Goal: Contribute content

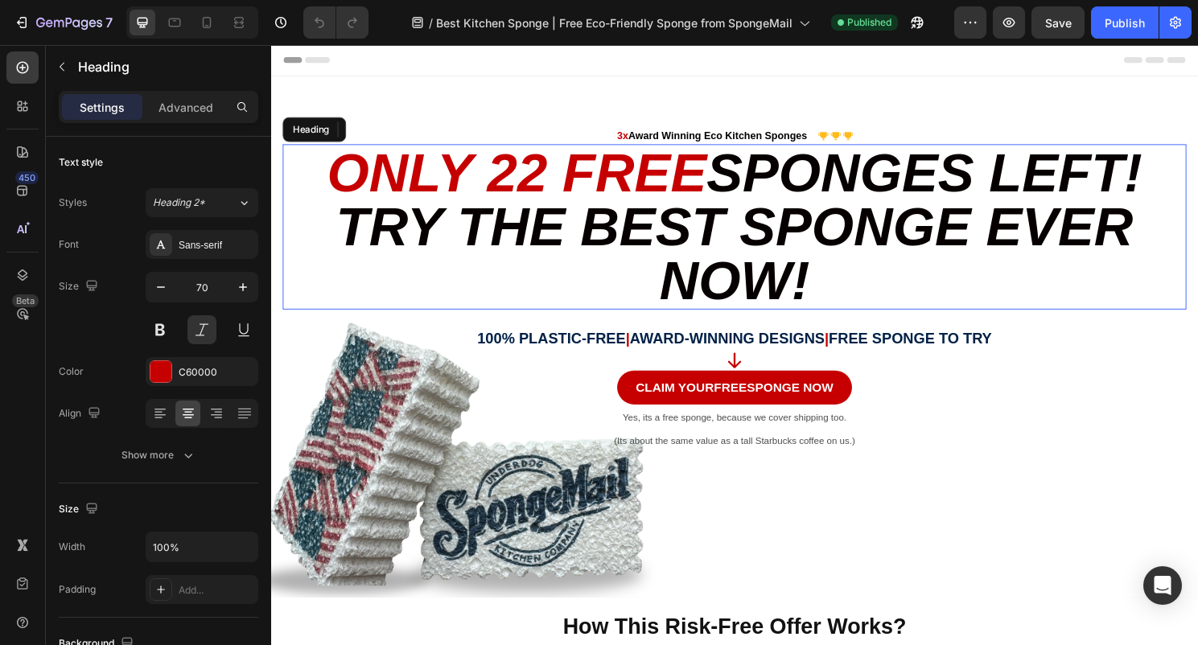
click at [829, 178] on span "Sponges Left! Try the Best Sponge Ever Now!" at bounding box center [759, 234] width 840 height 175
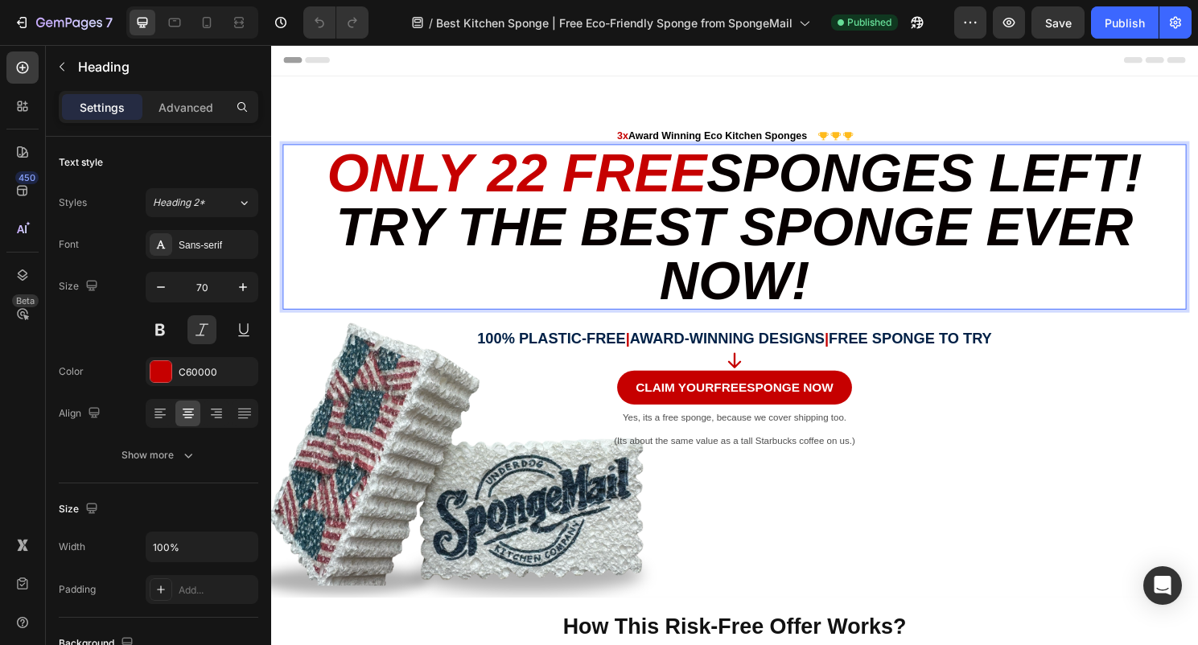
scroll to position [44, 0]
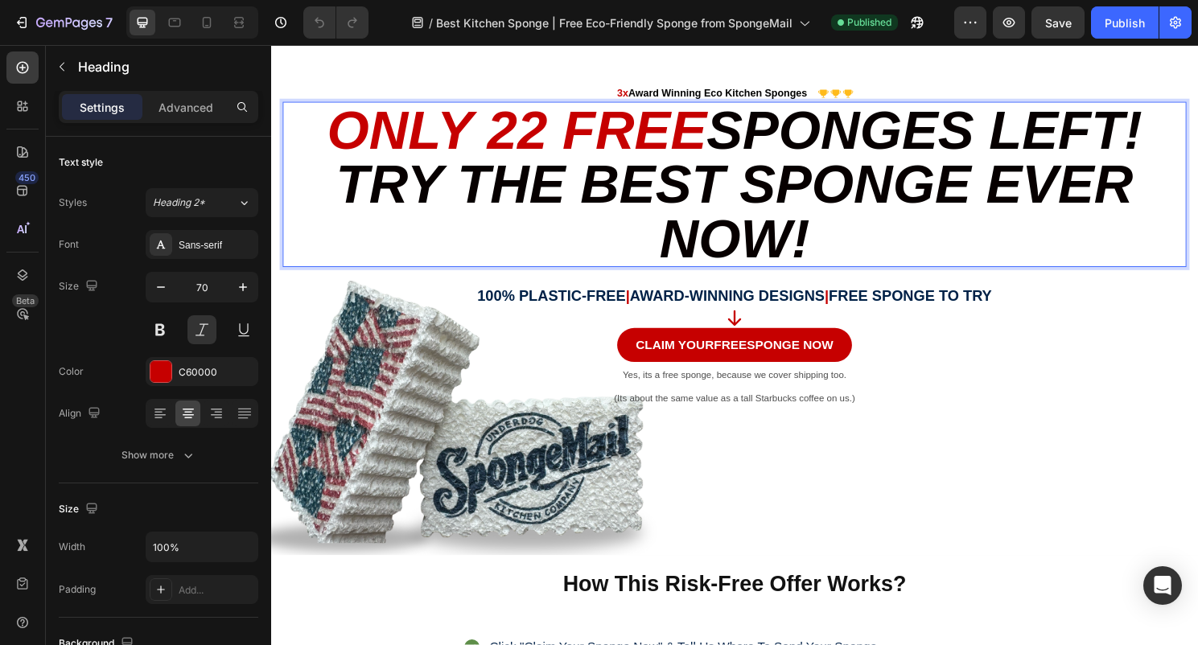
click at [1177, 140] on span "Sponges Left! Try the Best Sponge Ever Now!" at bounding box center [759, 190] width 840 height 175
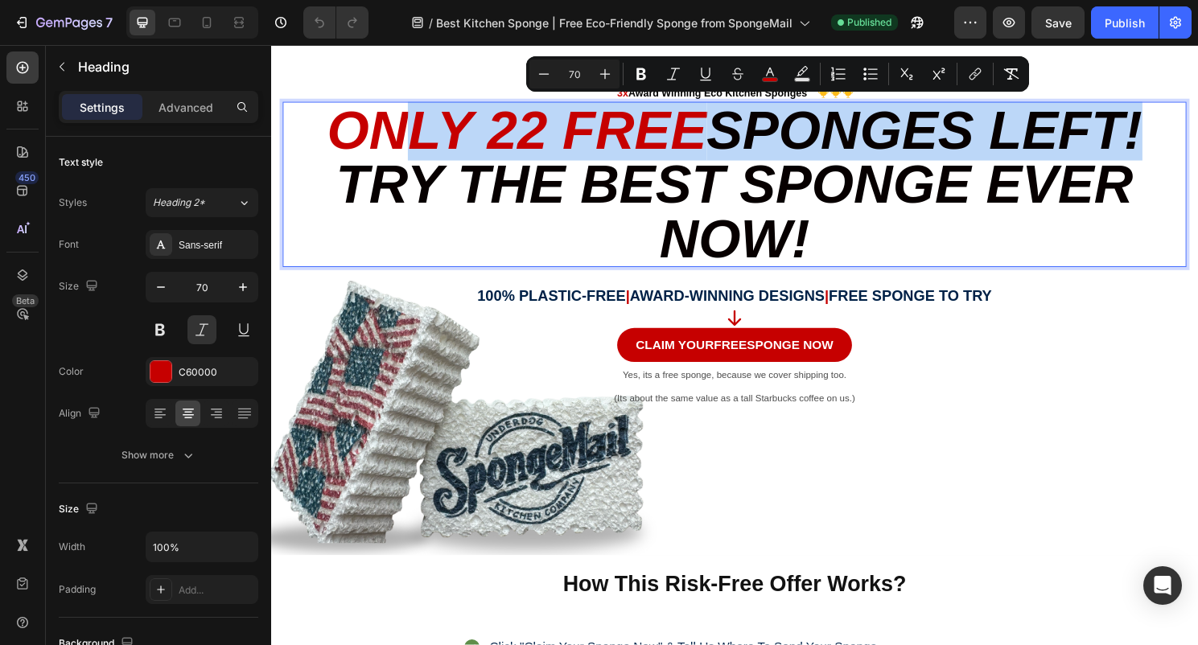
drag, startPoint x: 1178, startPoint y: 139, endPoint x: 410, endPoint y: 117, distance: 768.4
click at [410, 117] on p "Only 22 Free Sponges Left! Try the Best Sponge Ever Now!" at bounding box center [754, 190] width 938 height 169
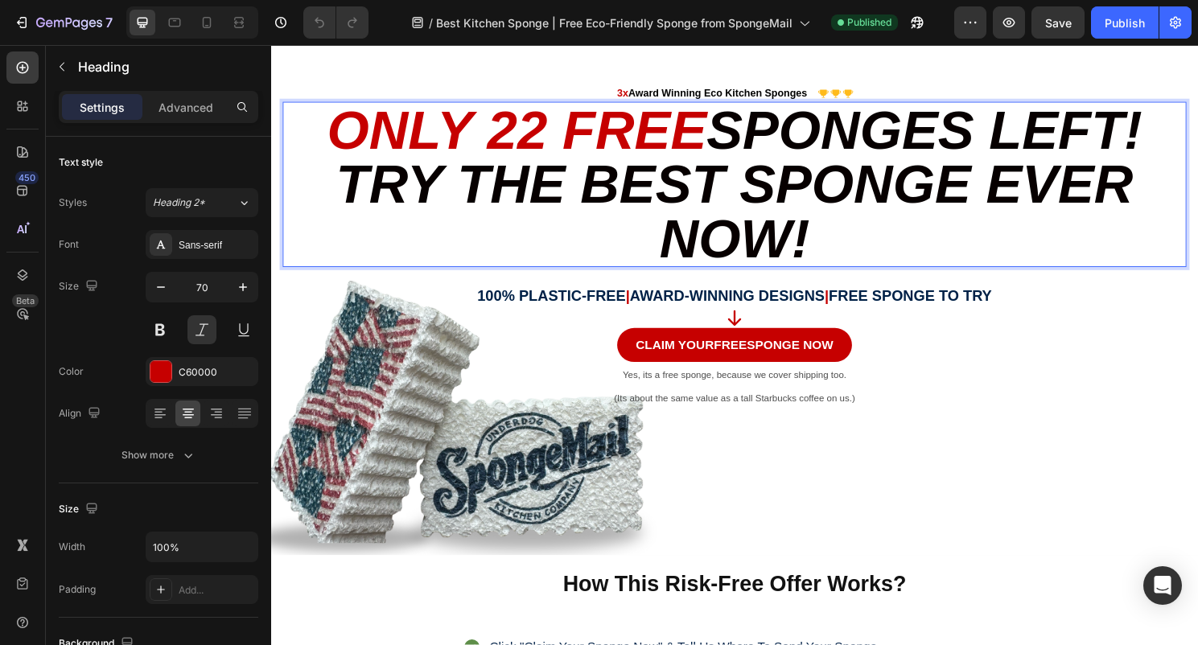
click at [795, 194] on span "Sponges Left! Try the Best Sponge Ever Now!" at bounding box center [759, 190] width 840 height 175
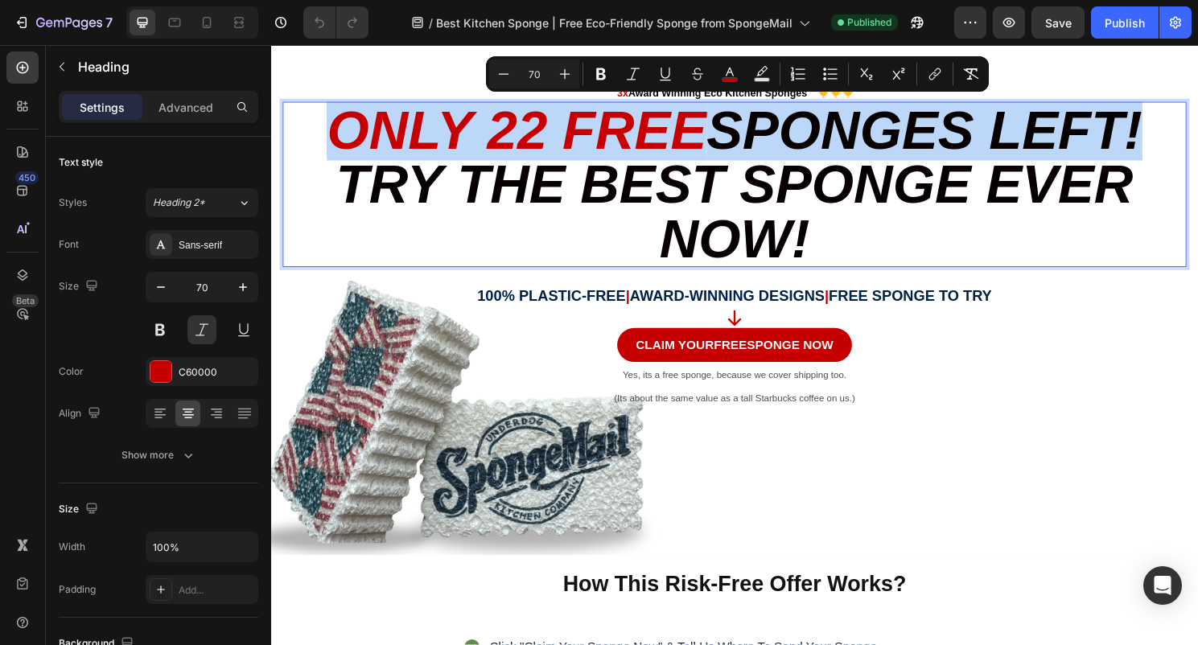
drag, startPoint x: 1177, startPoint y: 143, endPoint x: 335, endPoint y: 124, distance: 843.1
click at [335, 124] on p "Only 22 Free Sponges Left! Try the Best Sponge Ever Now!" at bounding box center [754, 190] width 938 height 169
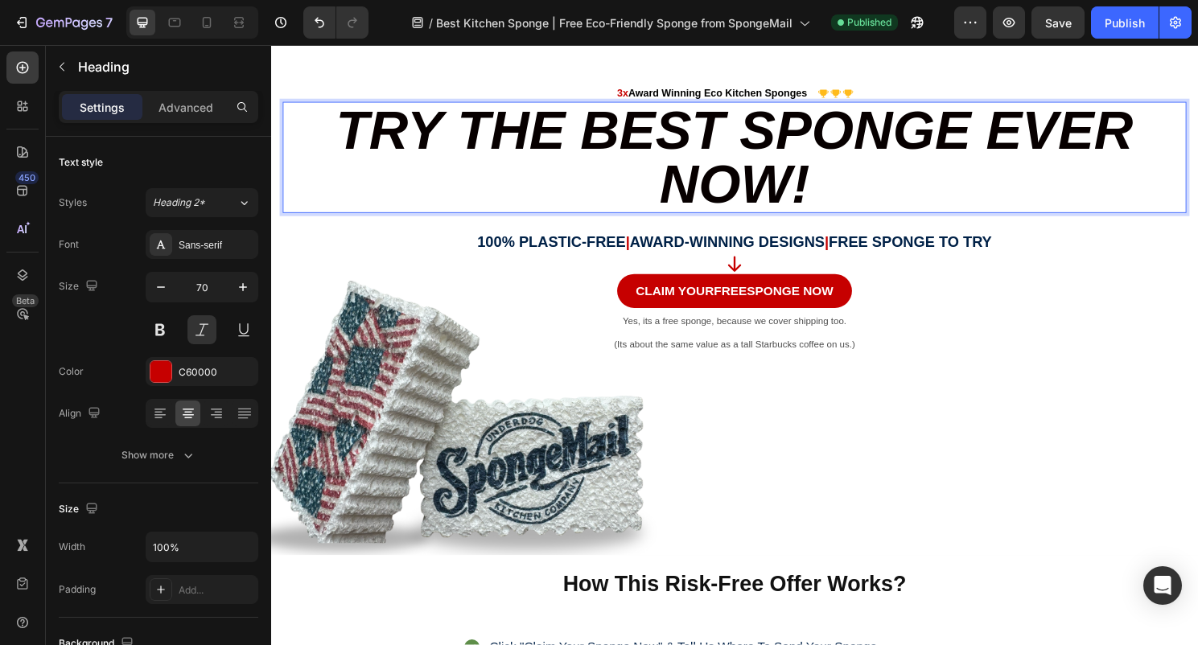
click at [815, 194] on span "Try the Best Sponge Ever Now!" at bounding box center [754, 162] width 830 height 119
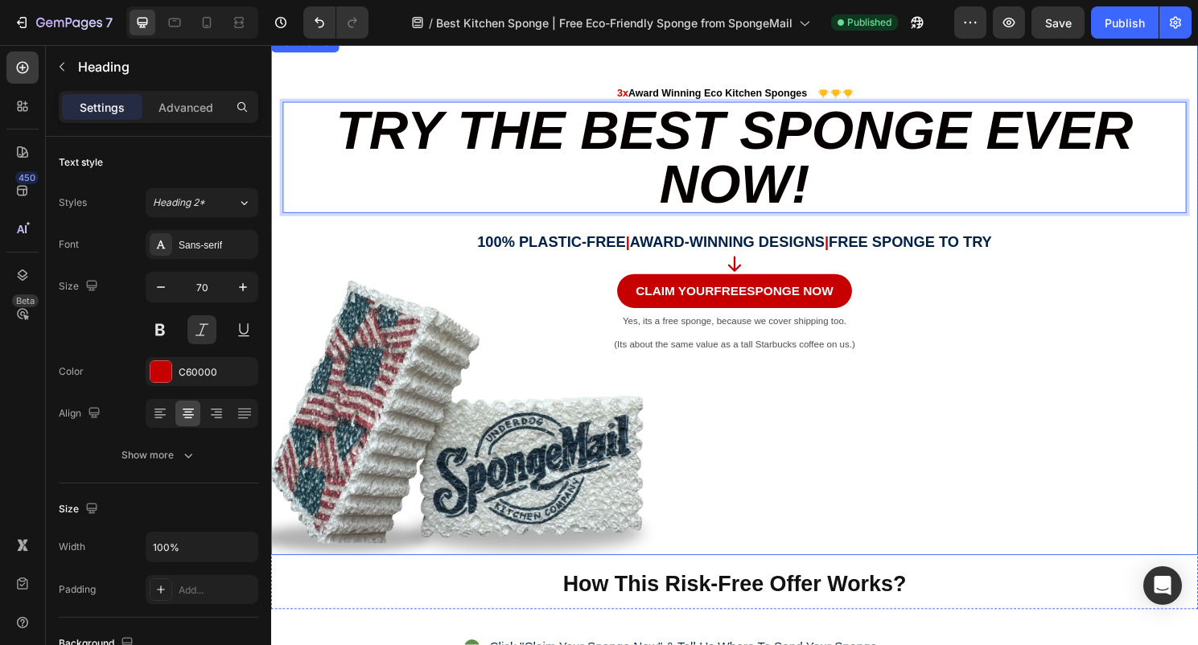
scroll to position [2, 0]
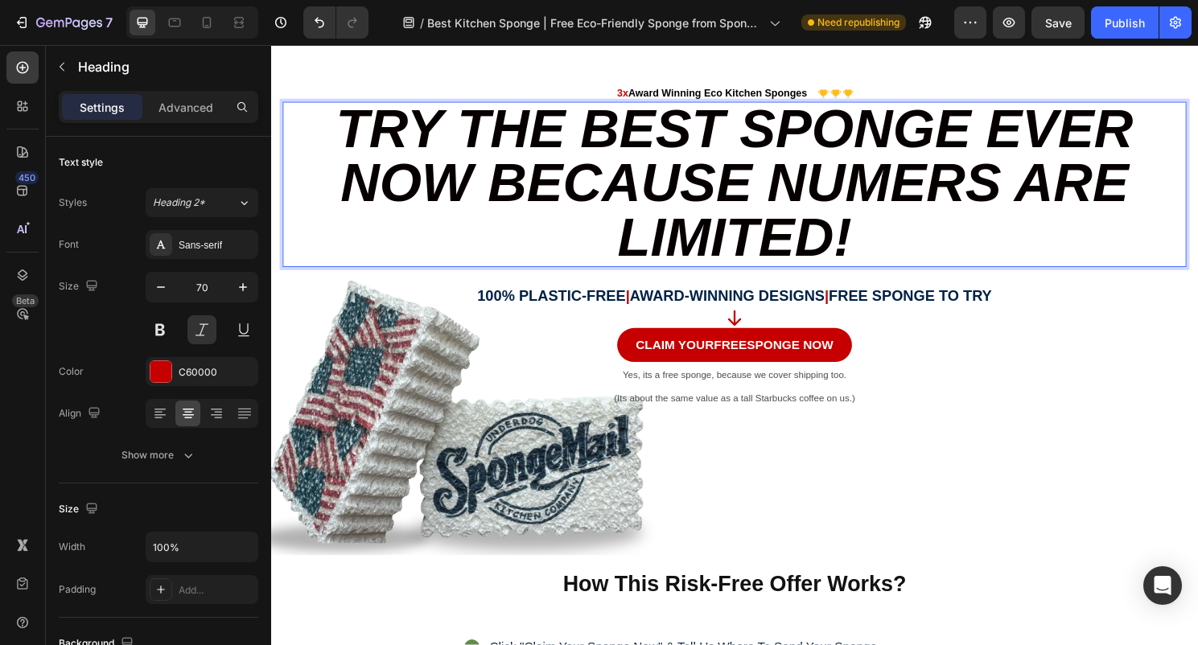
click at [473, 184] on span "Try the Best Sponge Ever Now because Numers ARE LIMITED!" at bounding box center [754, 188] width 830 height 175
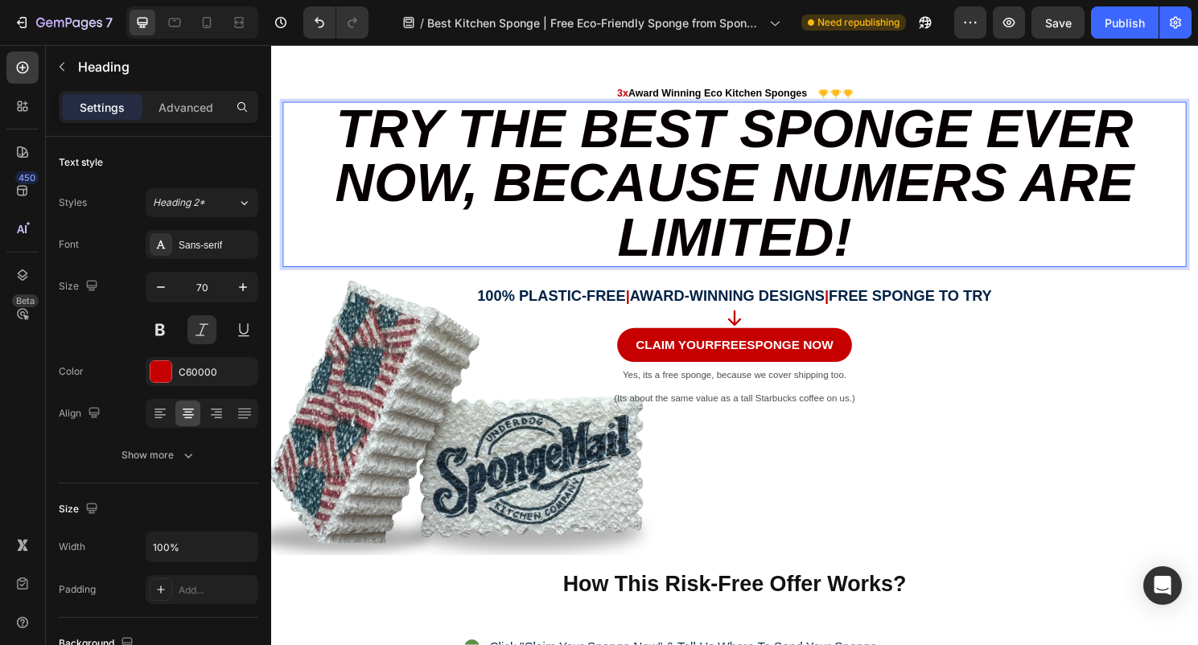
click at [928, 244] on p "Try the Best Sponge Ever Now, because Numers ARE LIMITED!" at bounding box center [754, 189] width 938 height 169
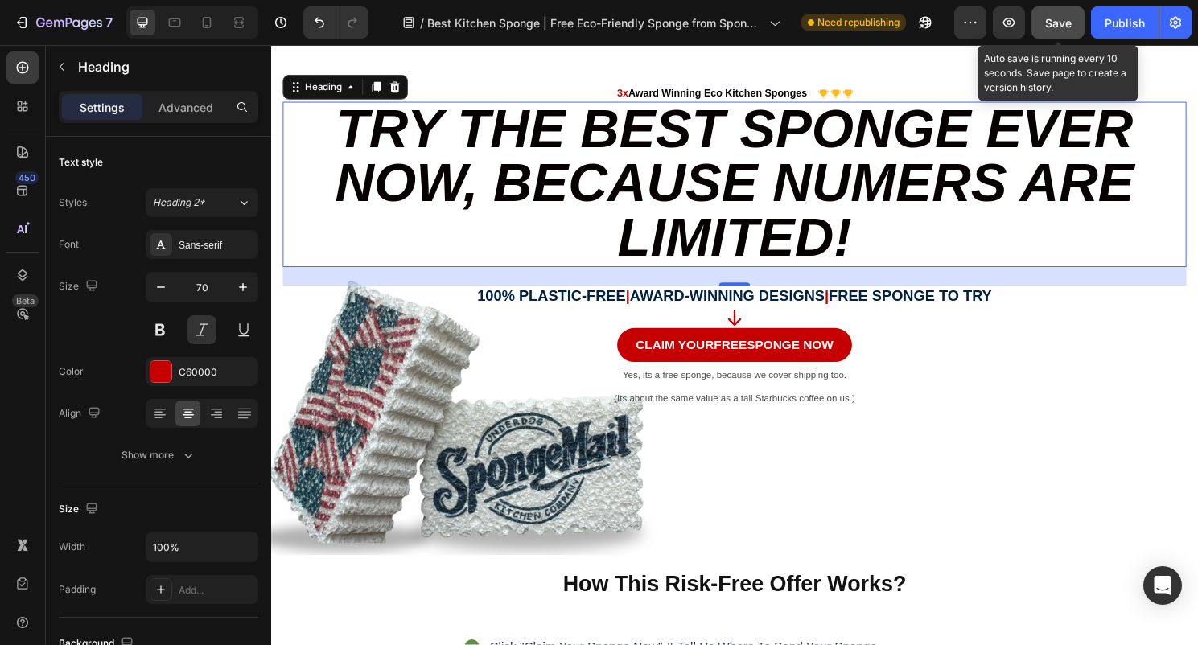
click at [1061, 31] on button "Save" at bounding box center [1057, 22] width 53 height 32
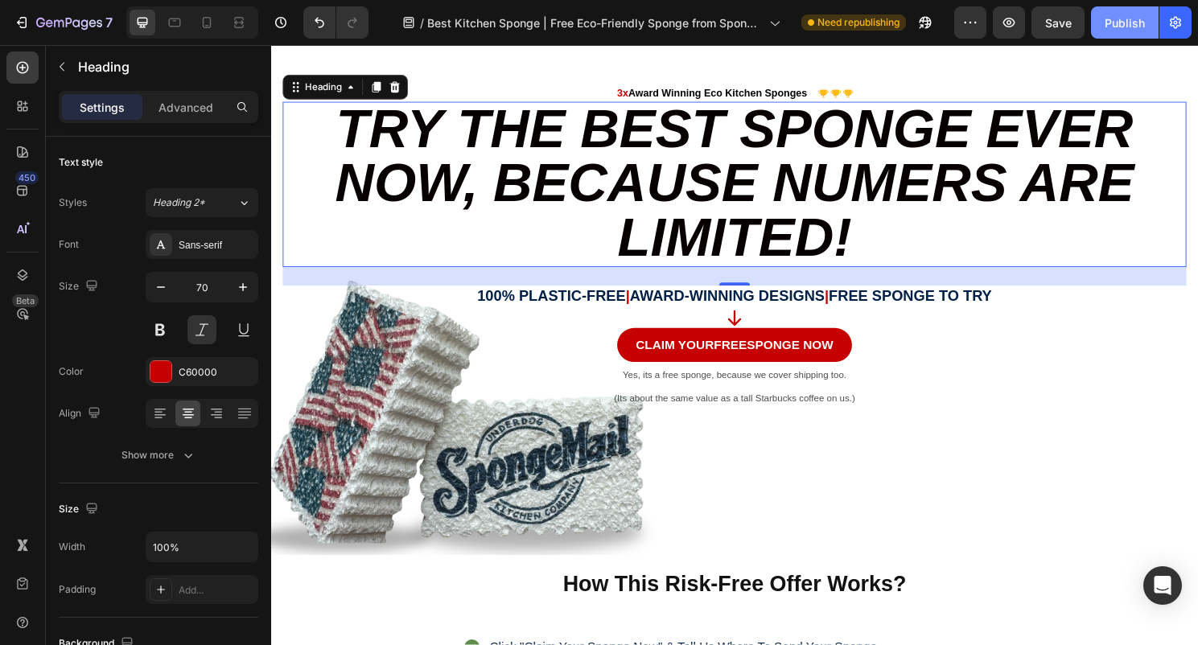
click at [1118, 27] on div "Publish" at bounding box center [1124, 22] width 40 height 17
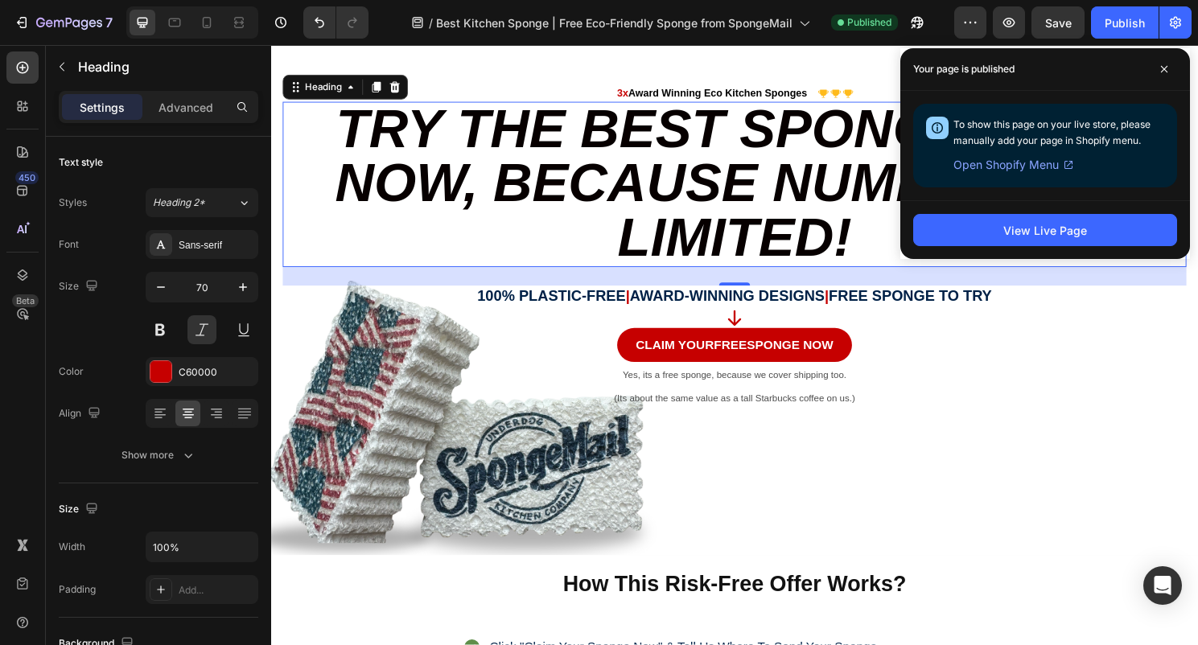
scroll to position [0, 0]
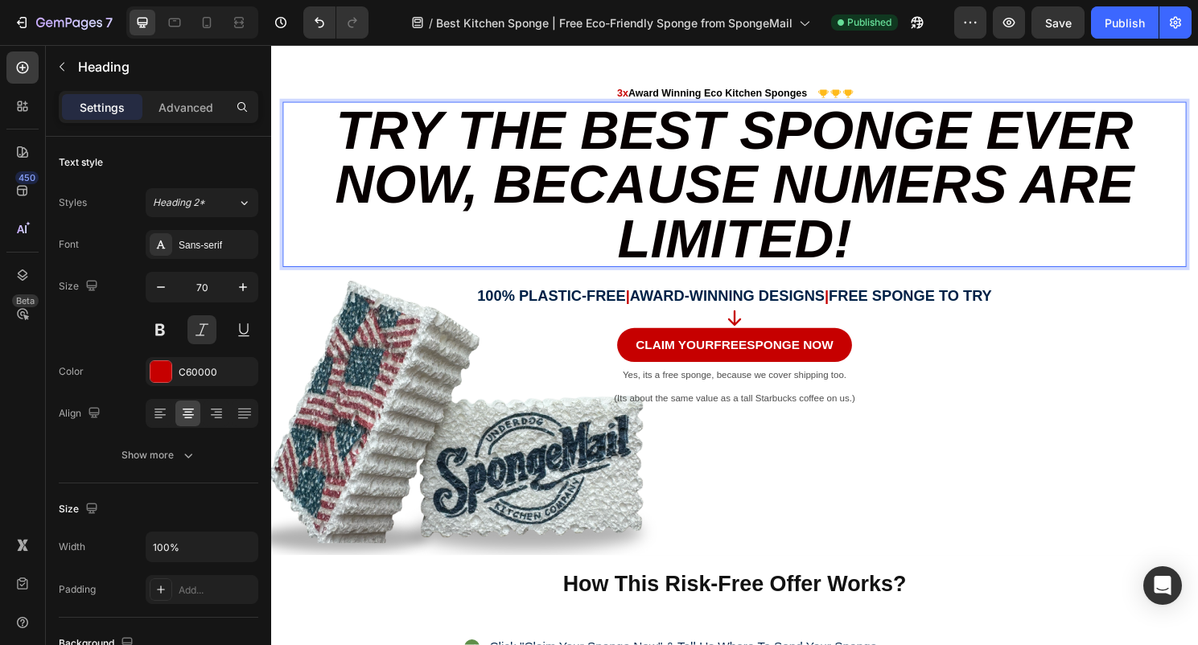
click at [896, 243] on p "Try the Best Sponge Ever Now, because Numers ARE LIMITED!" at bounding box center [754, 190] width 938 height 169
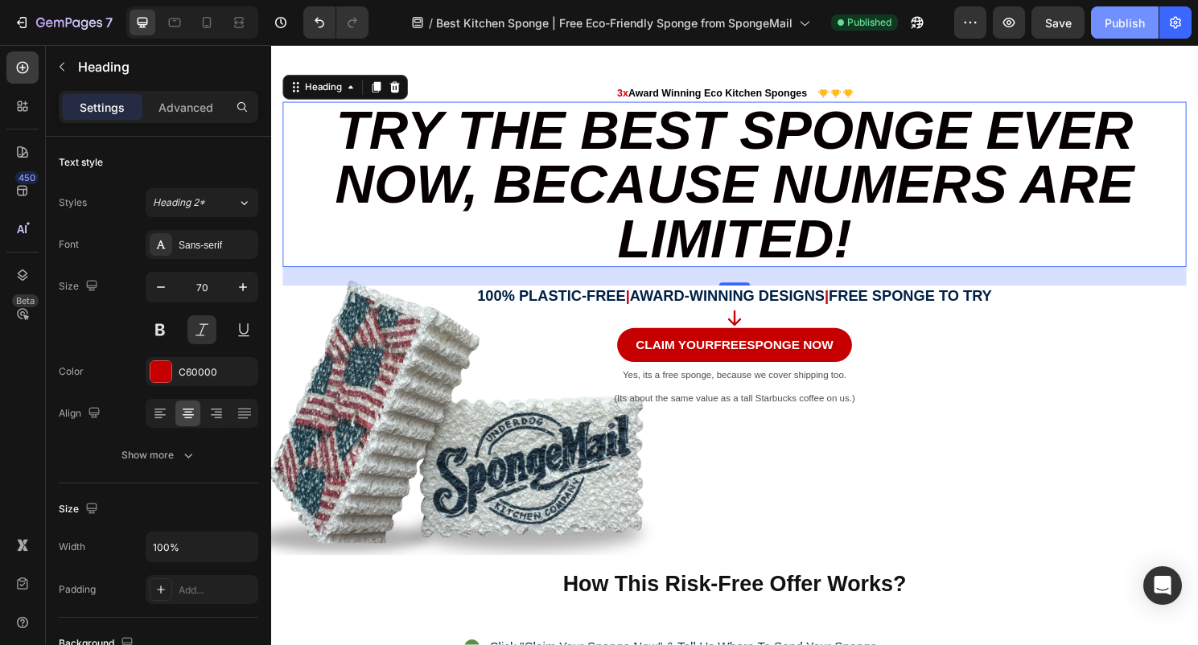
click at [1115, 23] on div "Publish" at bounding box center [1124, 22] width 40 height 17
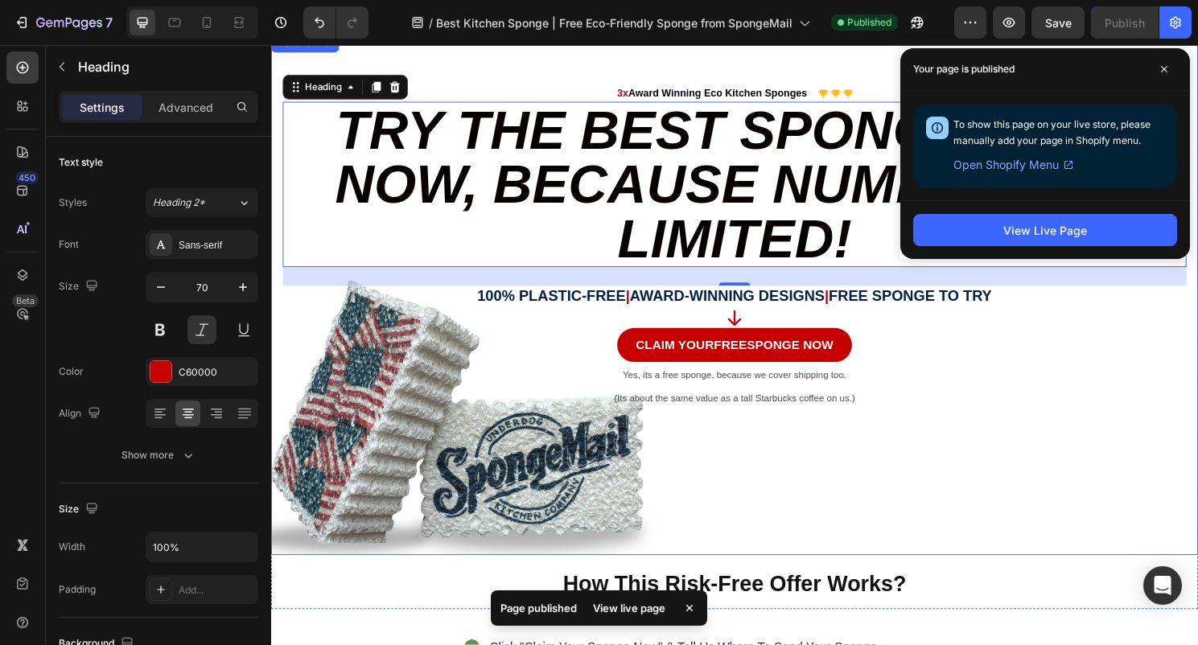
click at [911, 508] on div "Background Image" at bounding box center [753, 305] width 965 height 543
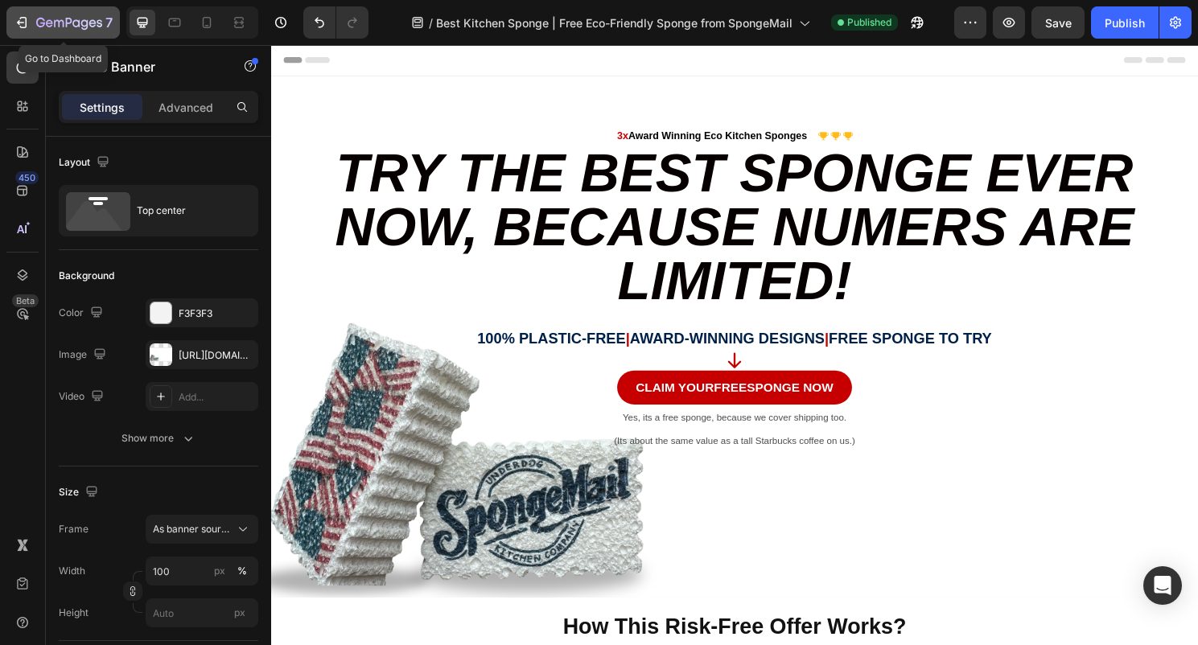
click at [36, 24] on icon "button" at bounding box center [69, 24] width 66 height 14
